Goal: Information Seeking & Learning: Learn about a topic

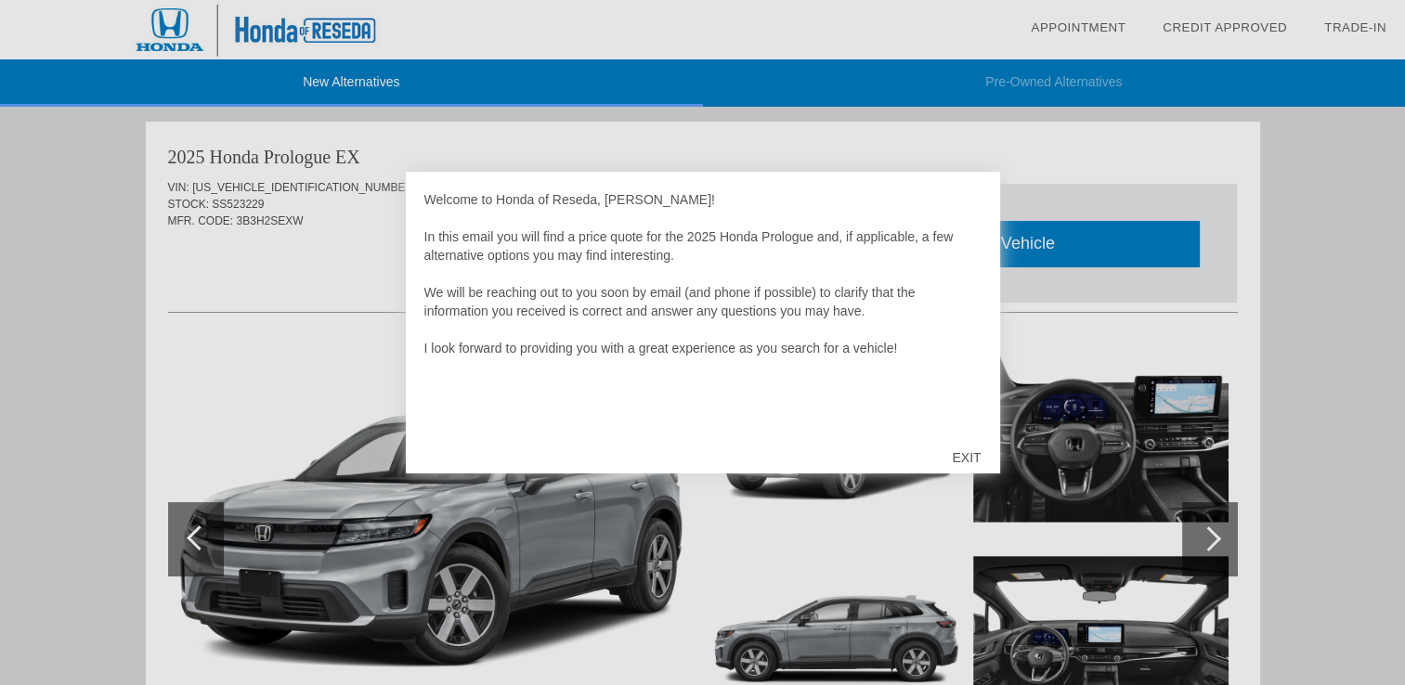
click at [971, 455] on div "EXIT" at bounding box center [966, 458] width 66 height 56
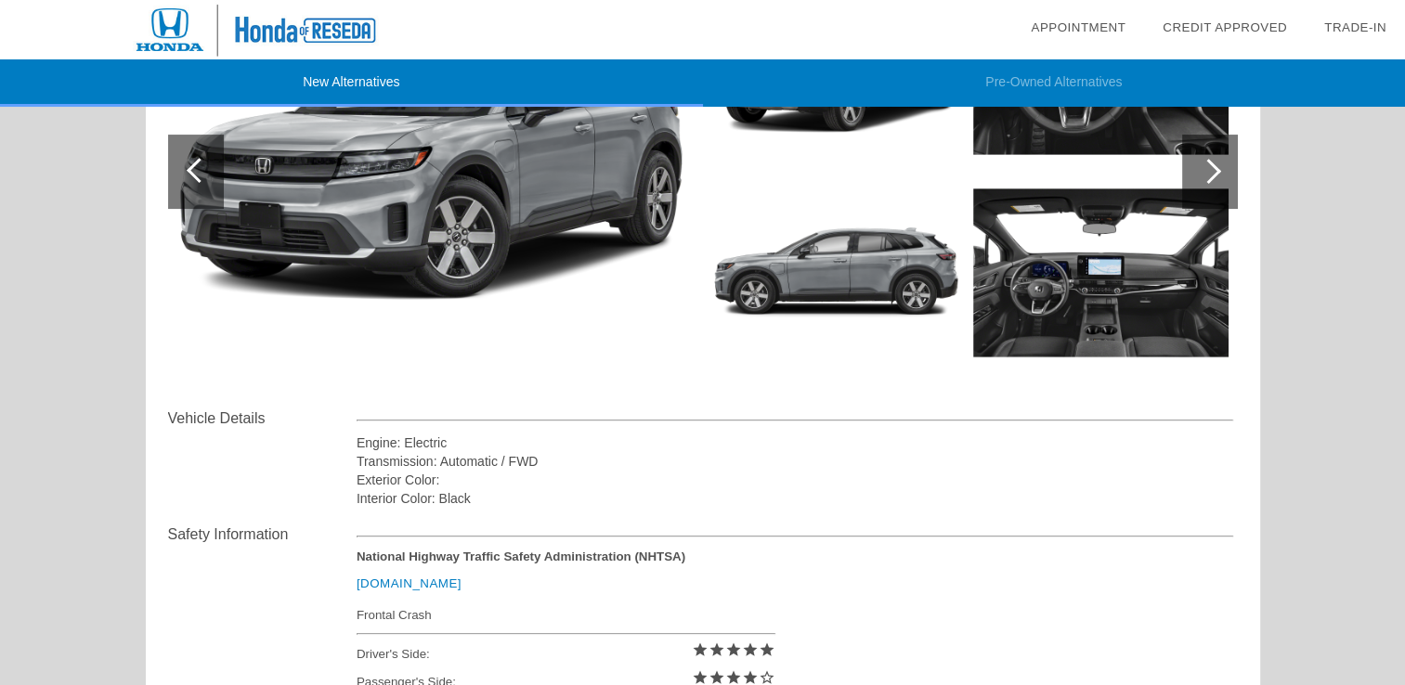
scroll to position [218, 0]
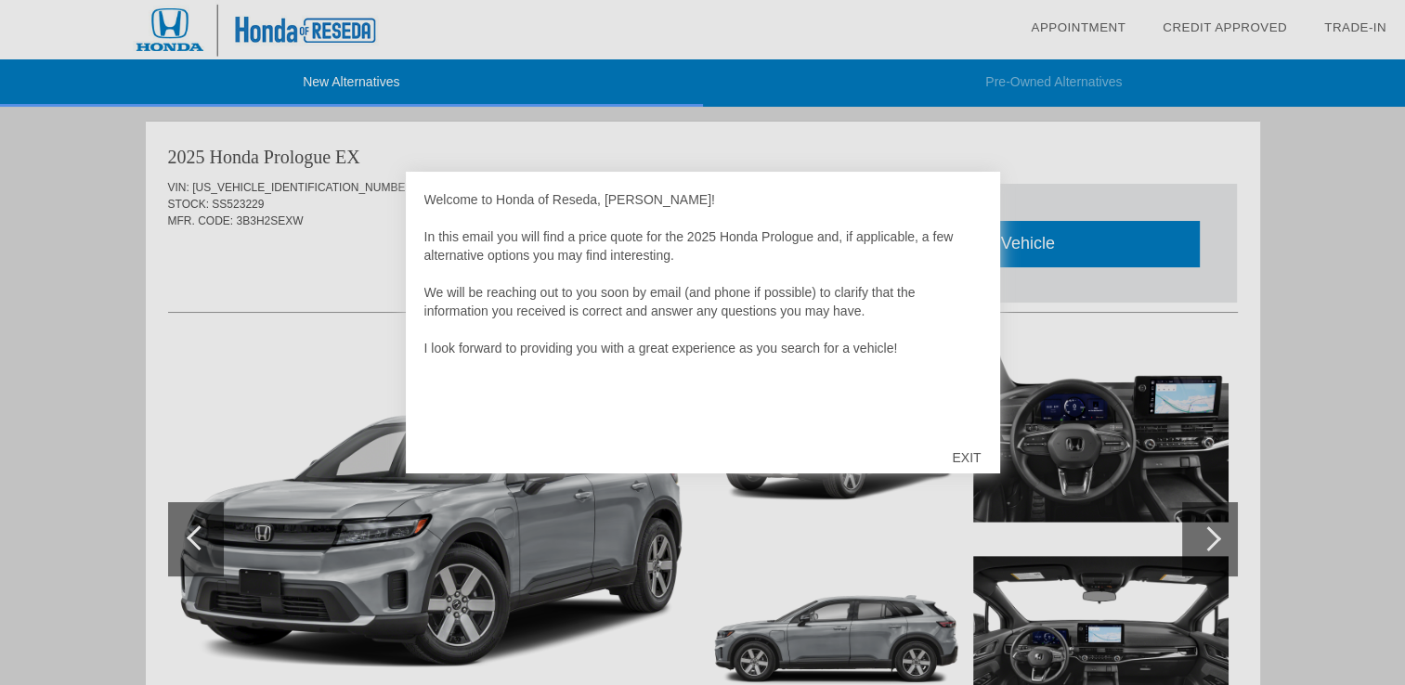
click at [977, 455] on div "EXIT" at bounding box center [966, 458] width 66 height 56
